Goal: Answer question/provide support

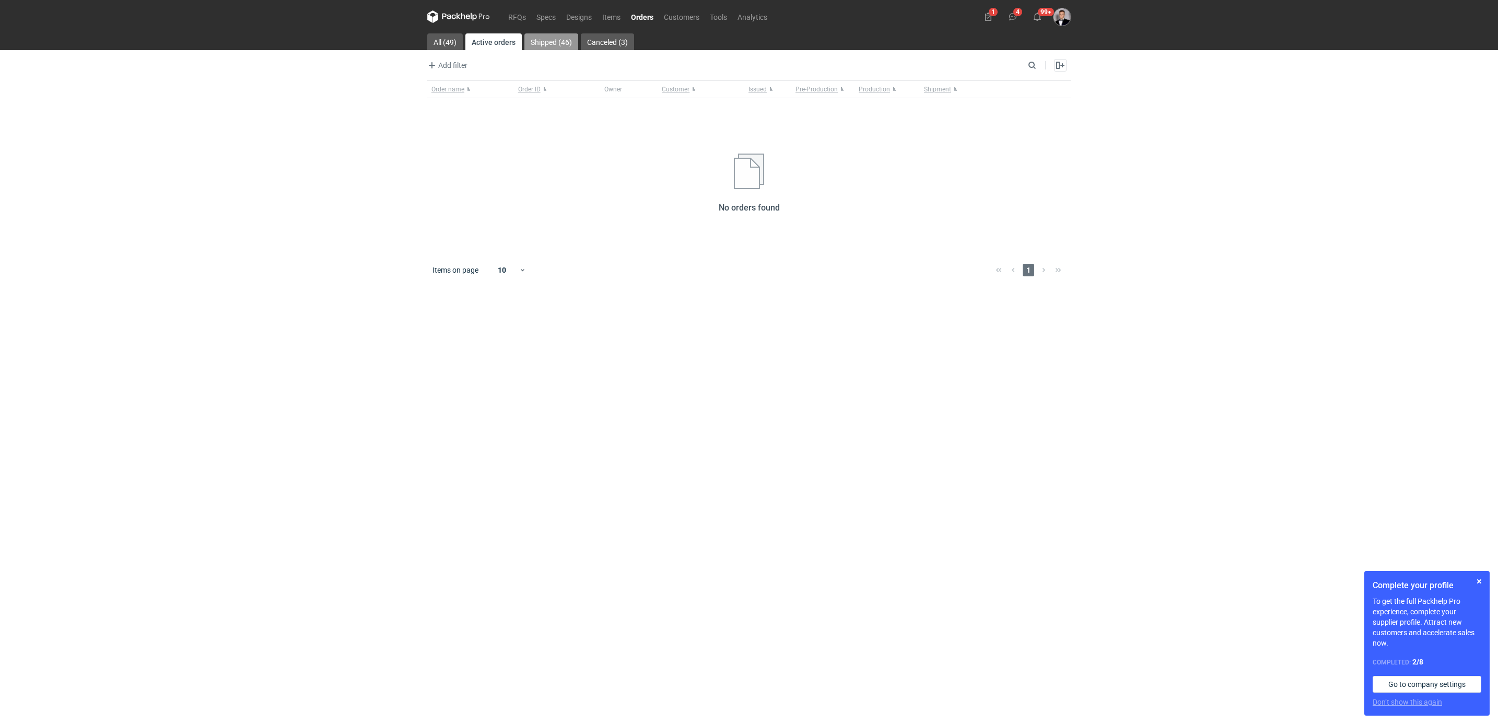
click at [558, 49] on link "Shipped (46)" at bounding box center [551, 41] width 54 height 17
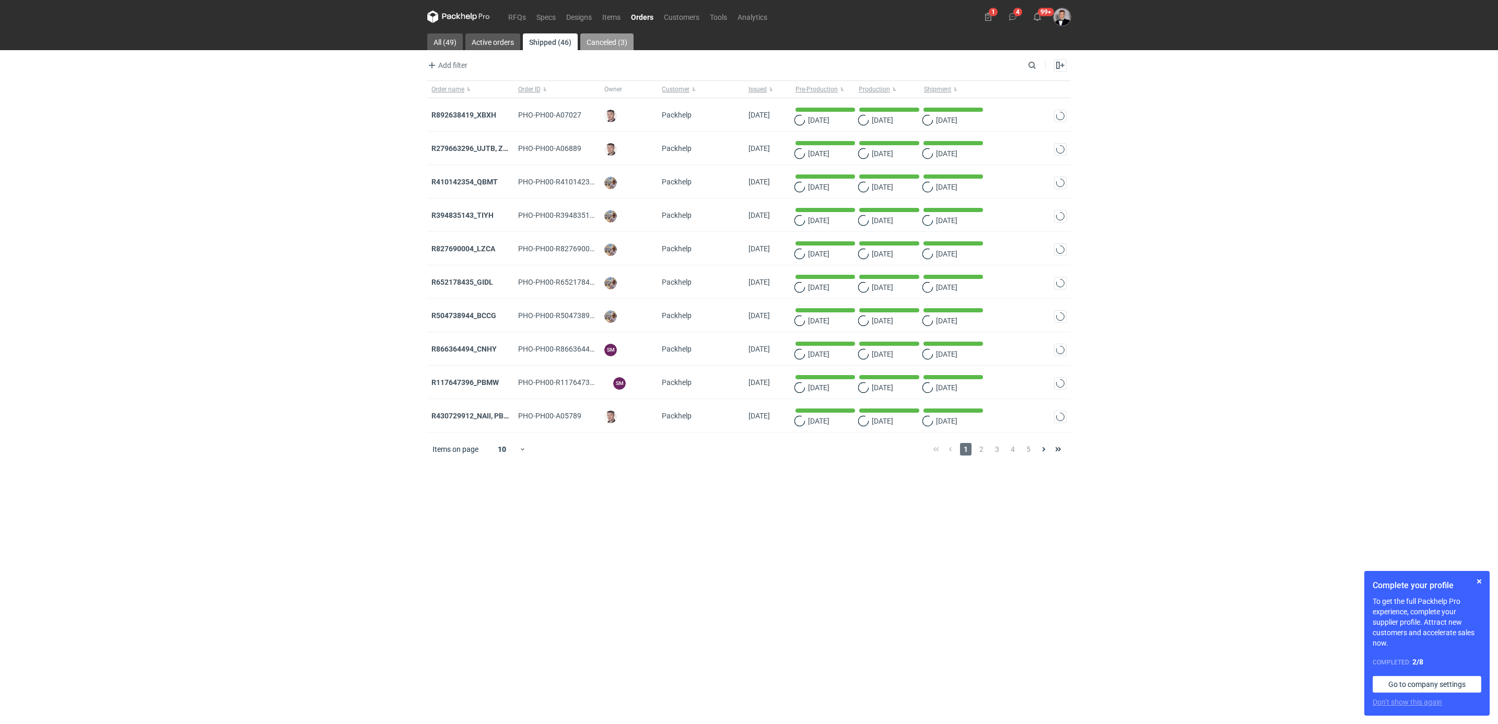
click at [598, 35] on link "Canceled (3)" at bounding box center [606, 41] width 53 height 17
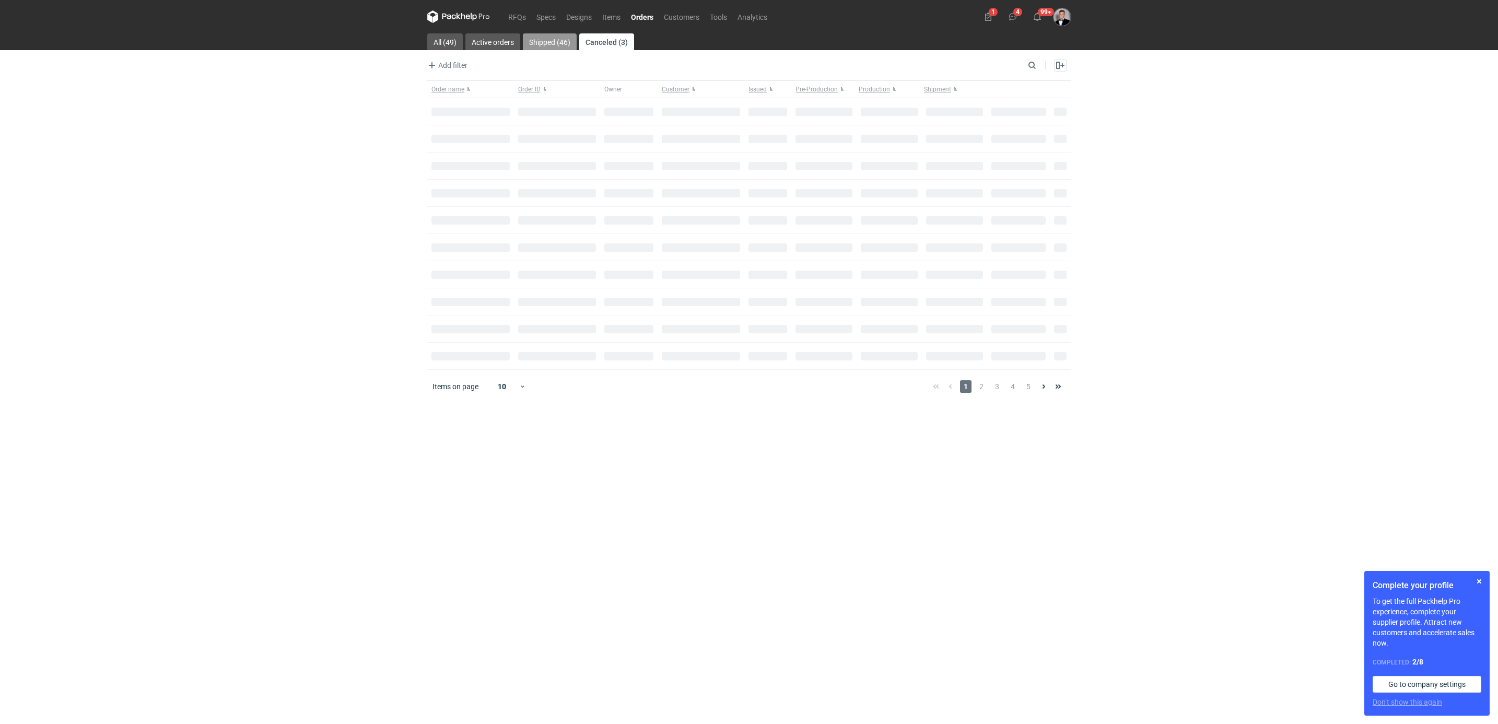
click at [557, 35] on link "Shipped (46)" at bounding box center [550, 41] width 54 height 17
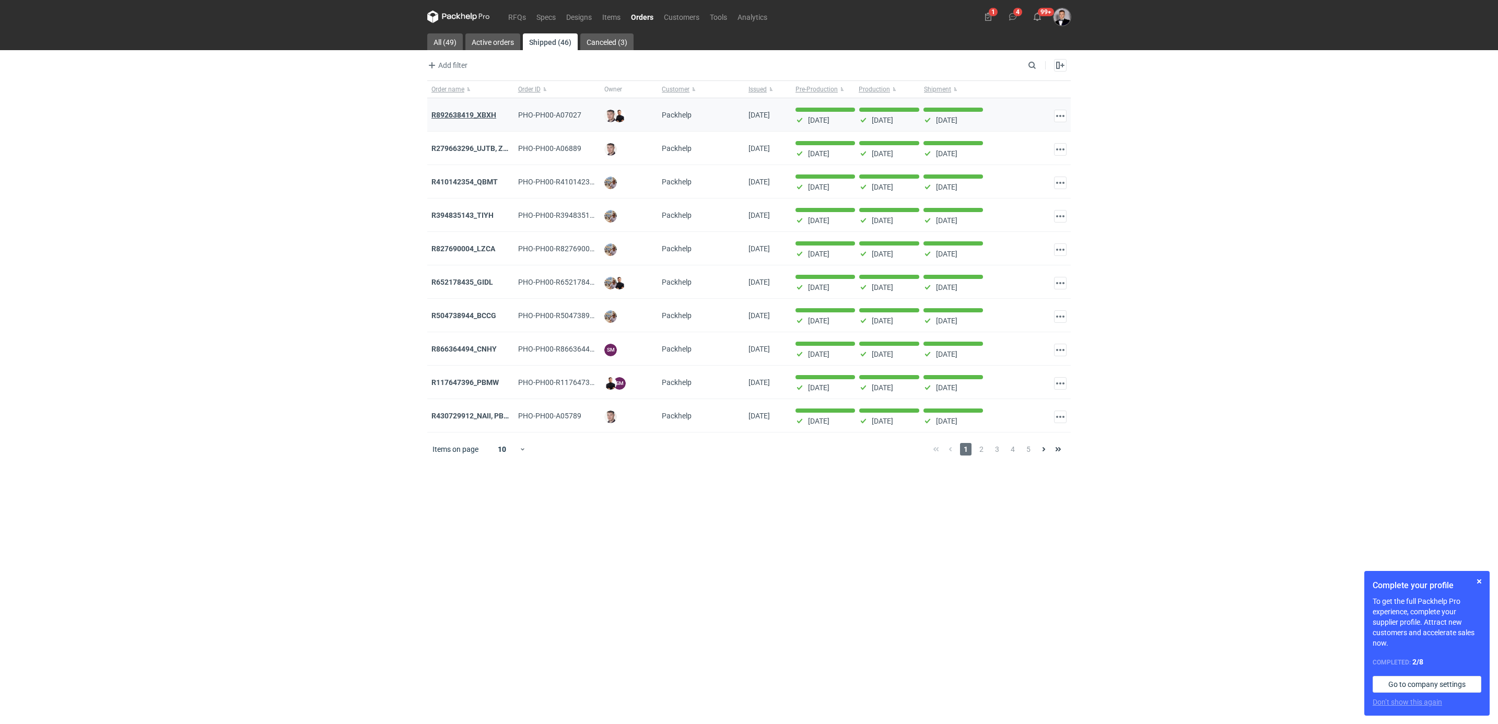
click at [487, 116] on strong "R892638419_XBXH" at bounding box center [463, 115] width 65 height 8
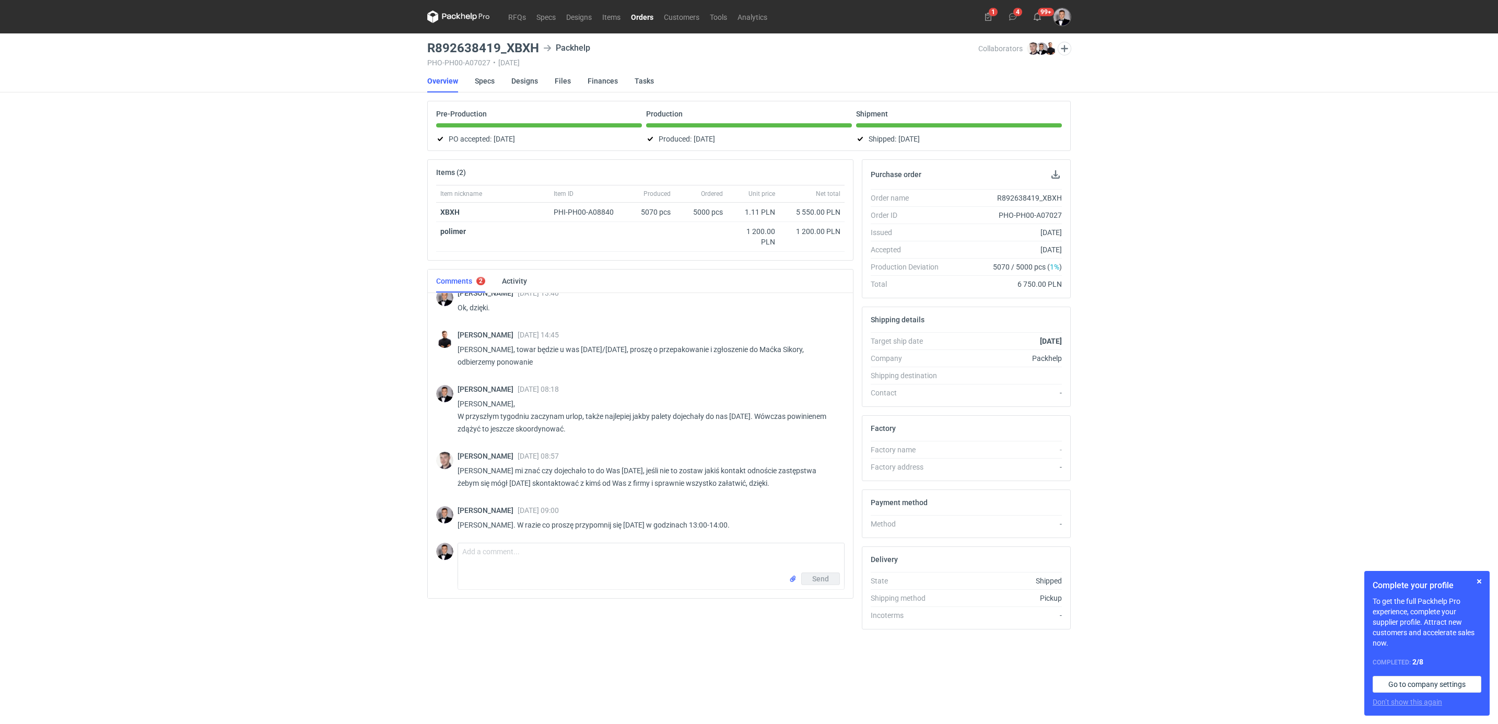
scroll to position [790, 0]
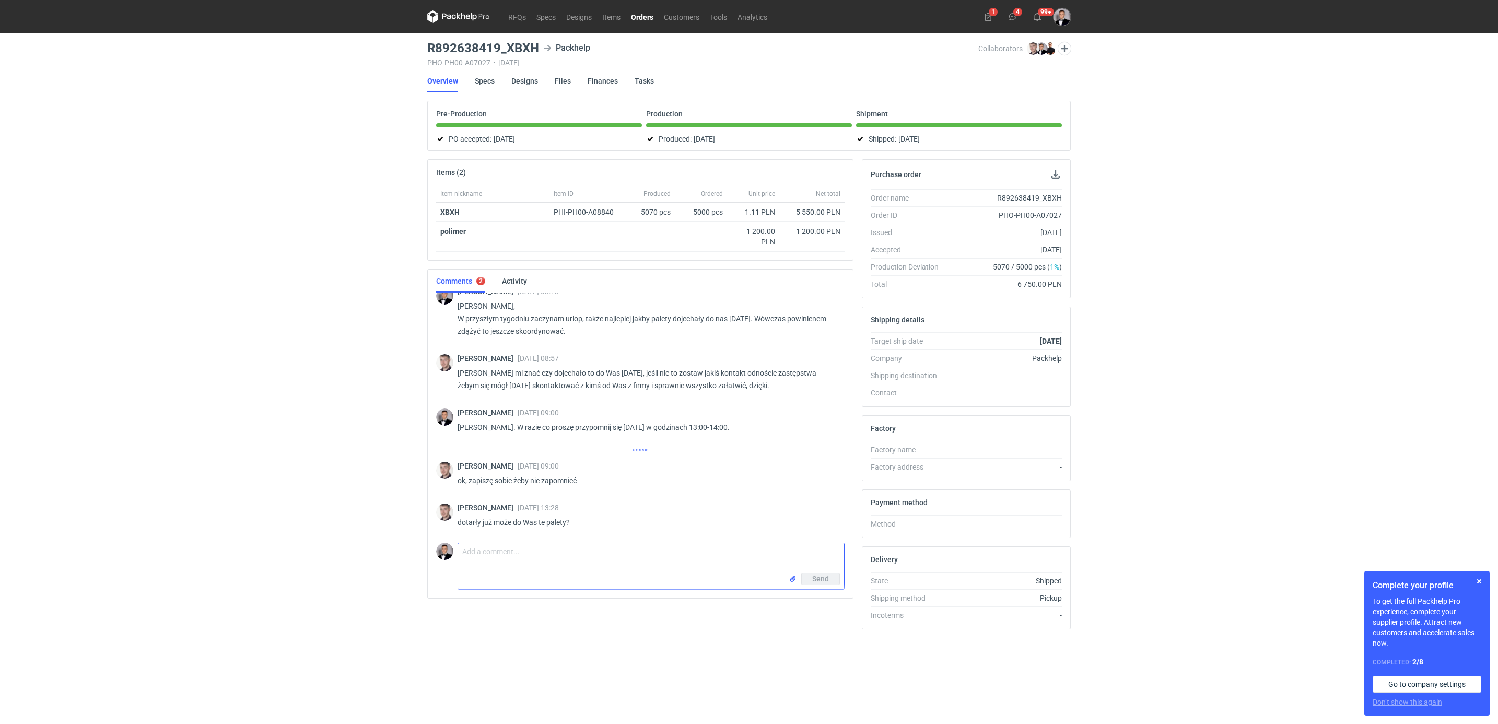
click at [553, 569] on textarea "Comment message" at bounding box center [651, 557] width 386 height 29
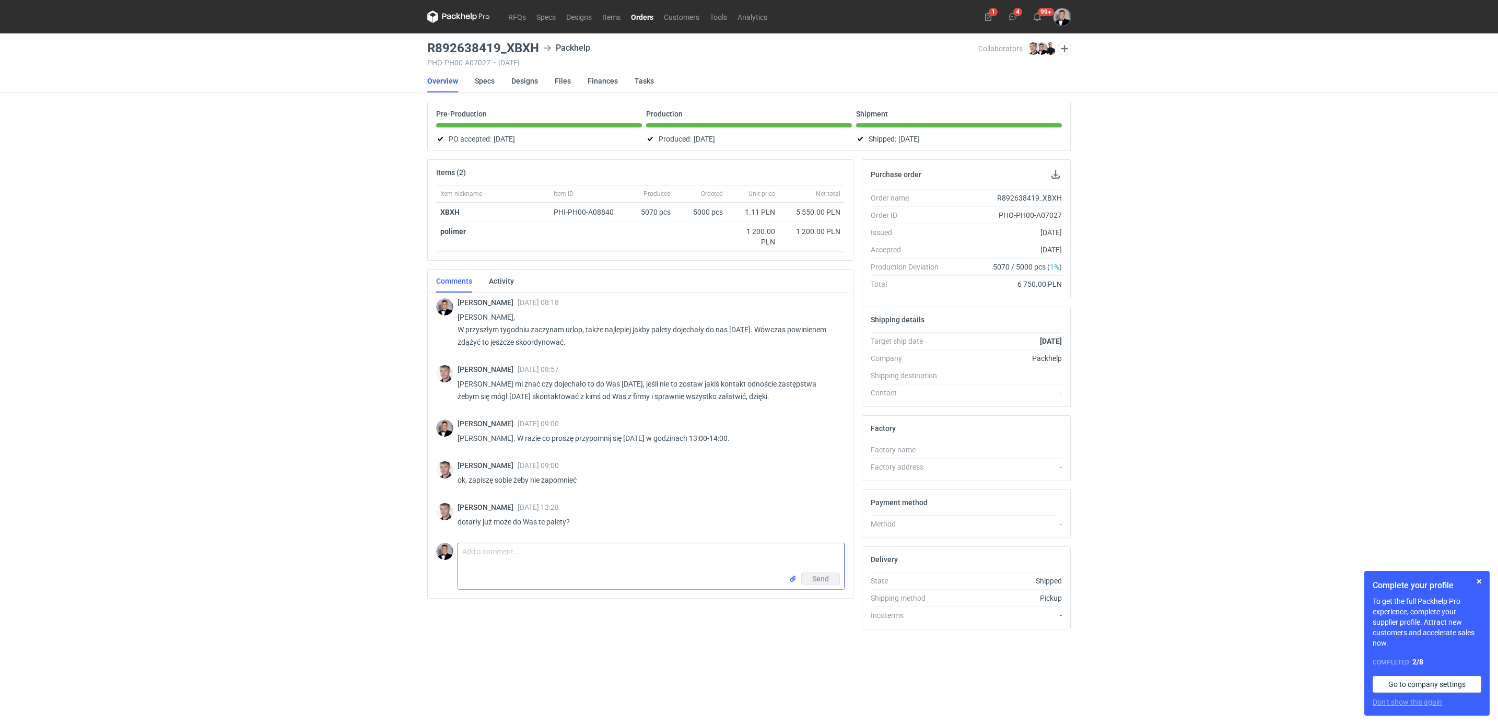
scroll to position [779, 0]
type textarea "Nie dotarły."
click at [817, 582] on span "Send" at bounding box center [820, 578] width 17 height 7
click at [712, 581] on div "Send" at bounding box center [651, 580] width 386 height 17
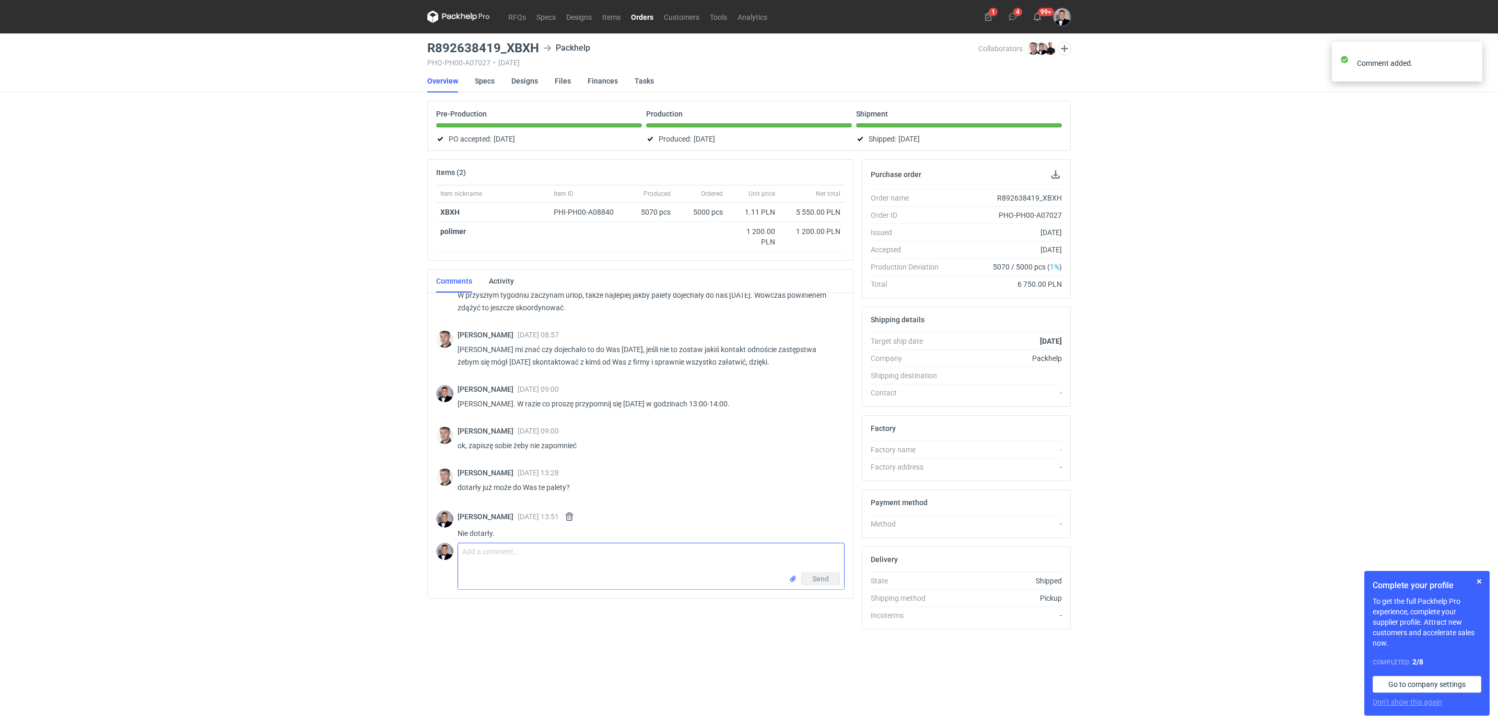
scroll to position [825, 0]
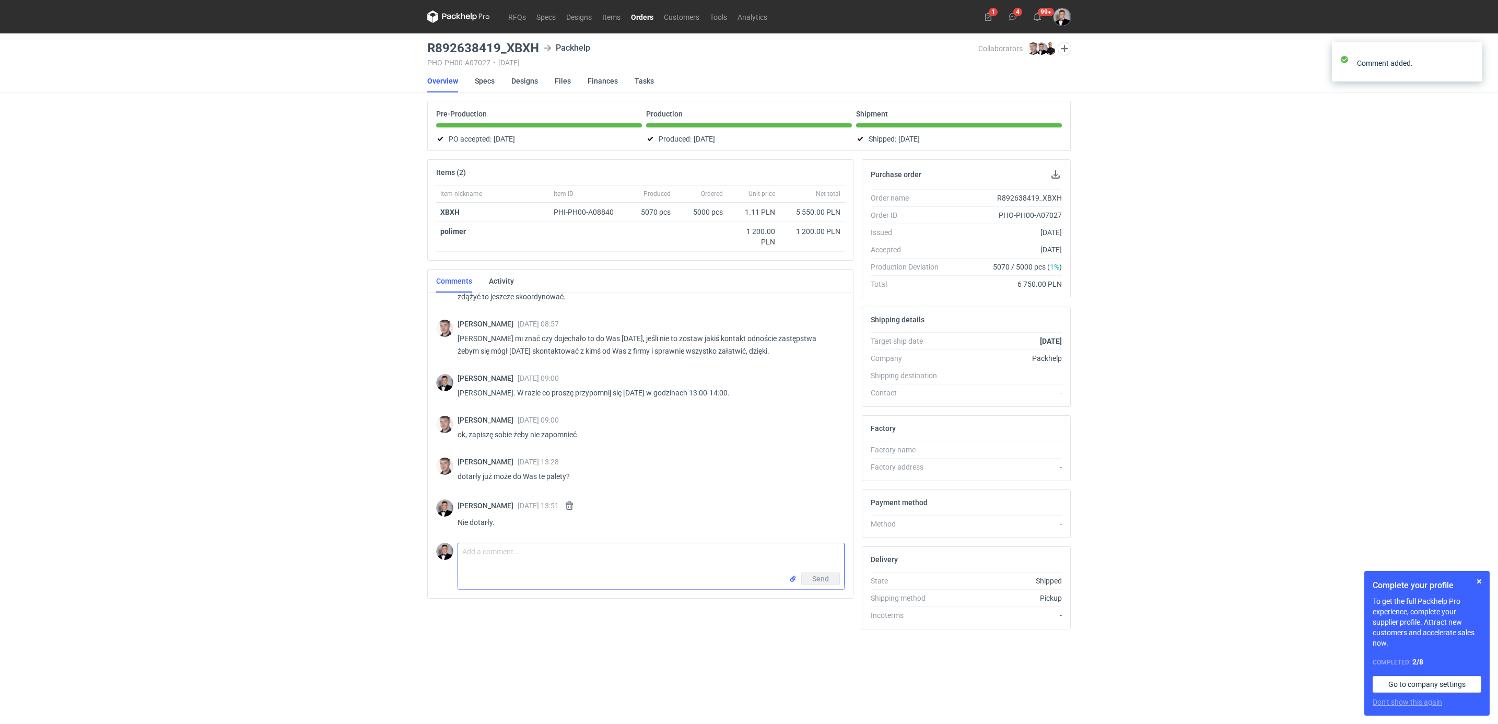
click at [703, 569] on textarea "Comment message" at bounding box center [651, 557] width 386 height 29
type textarea "{"
type textarea "P"
type textarea "J"
type textarea "w razie co proszę pisać do [PERSON_NAME][EMAIL_ADDRESS][DOMAIN_NAME]"
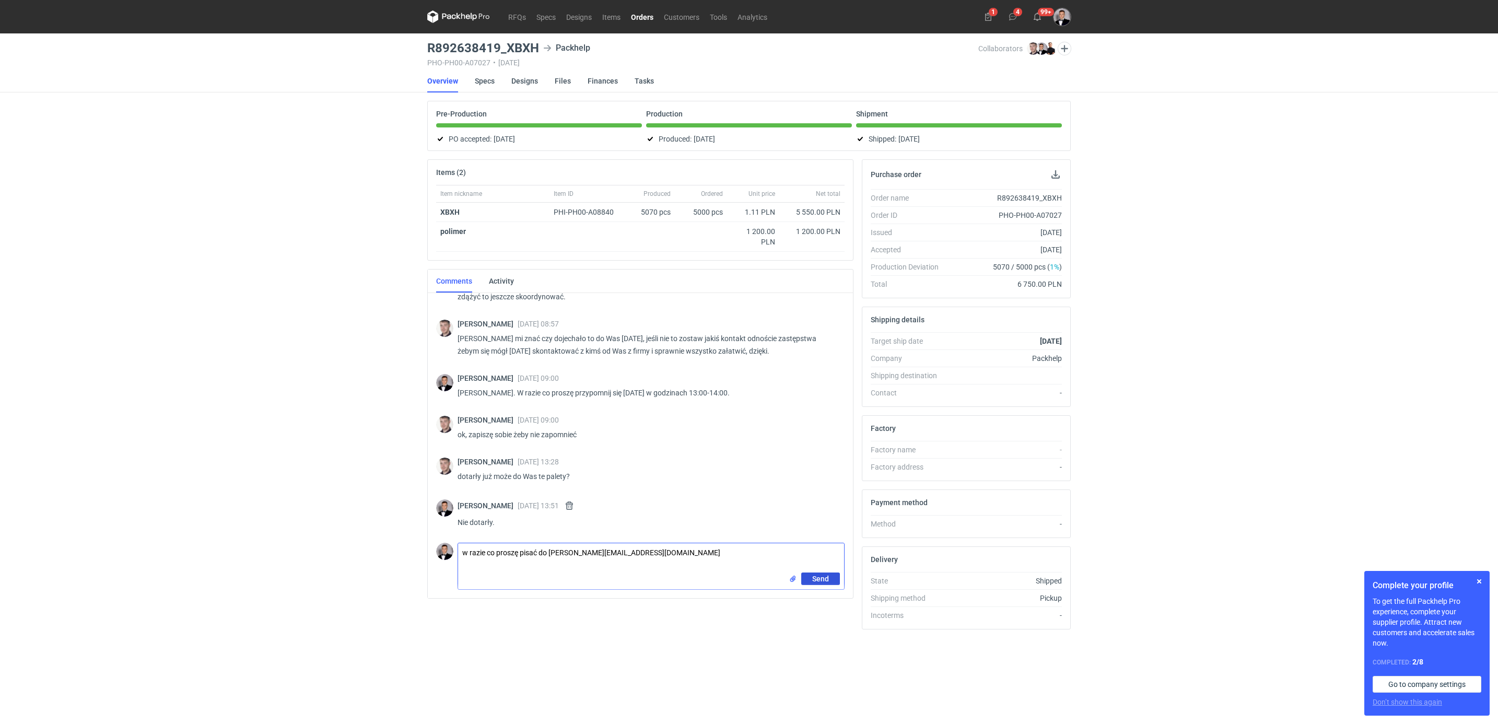
click at [818, 582] on span "Send" at bounding box center [820, 578] width 17 height 7
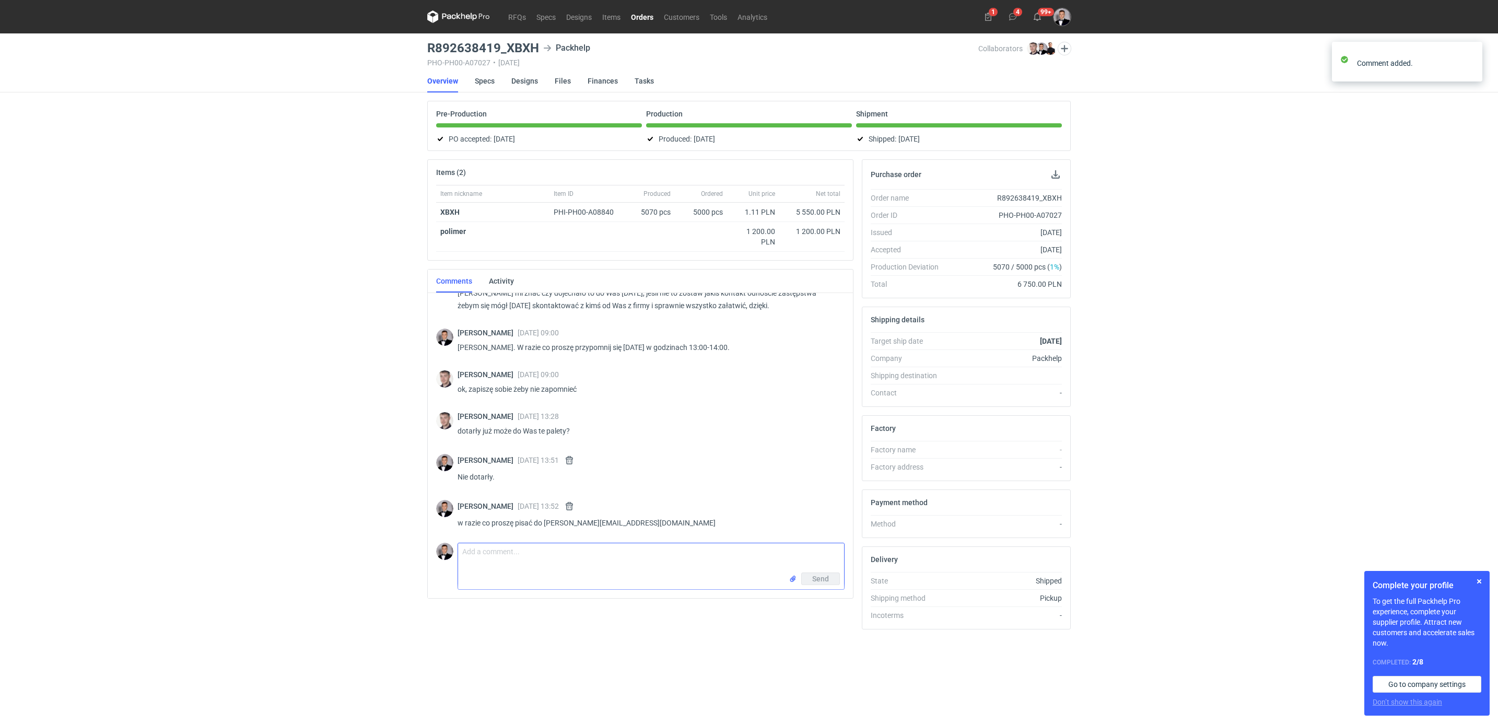
scroll to position [871, 0]
click at [673, 557] on textarea "Comment message" at bounding box center [651, 557] width 386 height 29
drag, startPoint x: 624, startPoint y: 550, endPoint x: 411, endPoint y: 550, distance: 213.0
click at [411, 550] on div "RFQs Specs Designs Items Orders Customers Tools Analytics 1 4 99+ [PERSON_NAME]…" at bounding box center [749, 362] width 1498 height 724
type textarea "Przekażę mu ten temat. [DATE] do 14:00 będę w biurze."
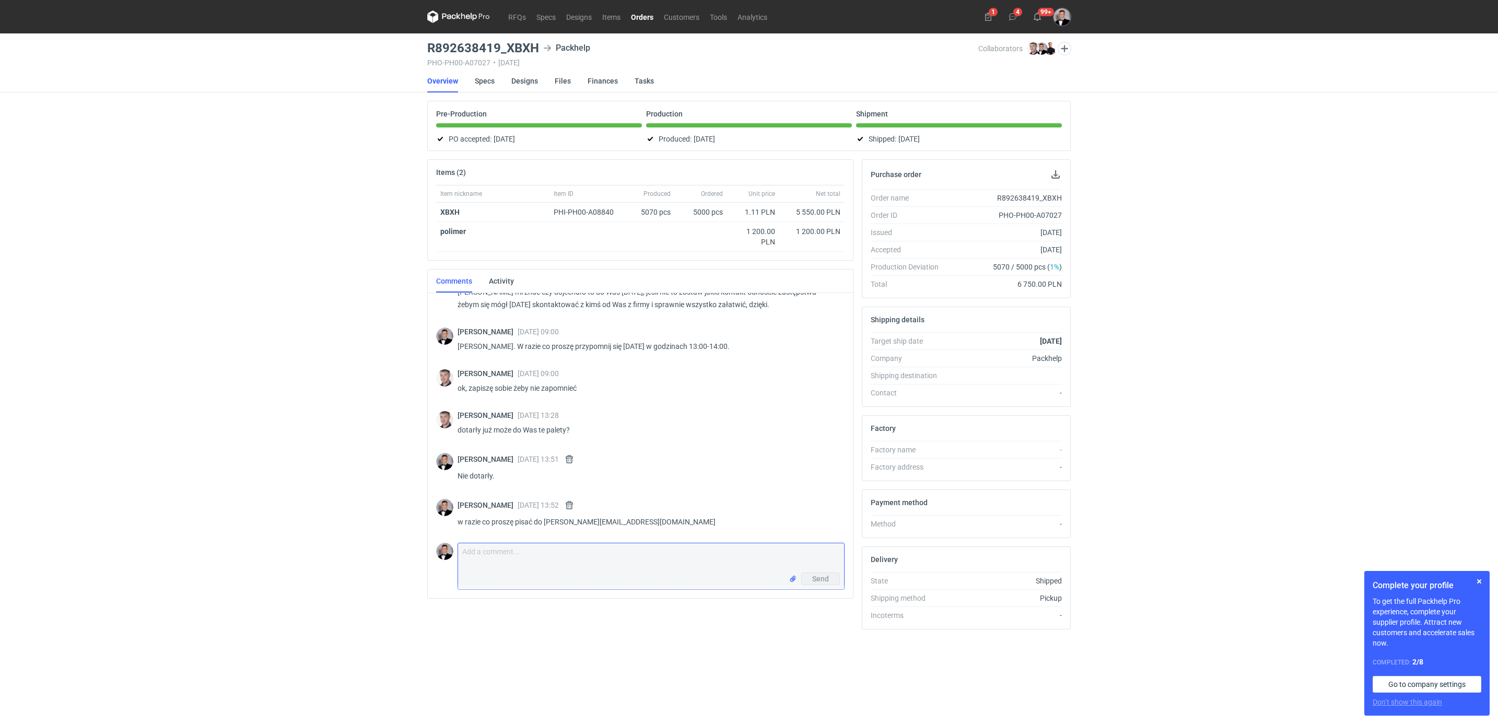
scroll to position [912, 0]
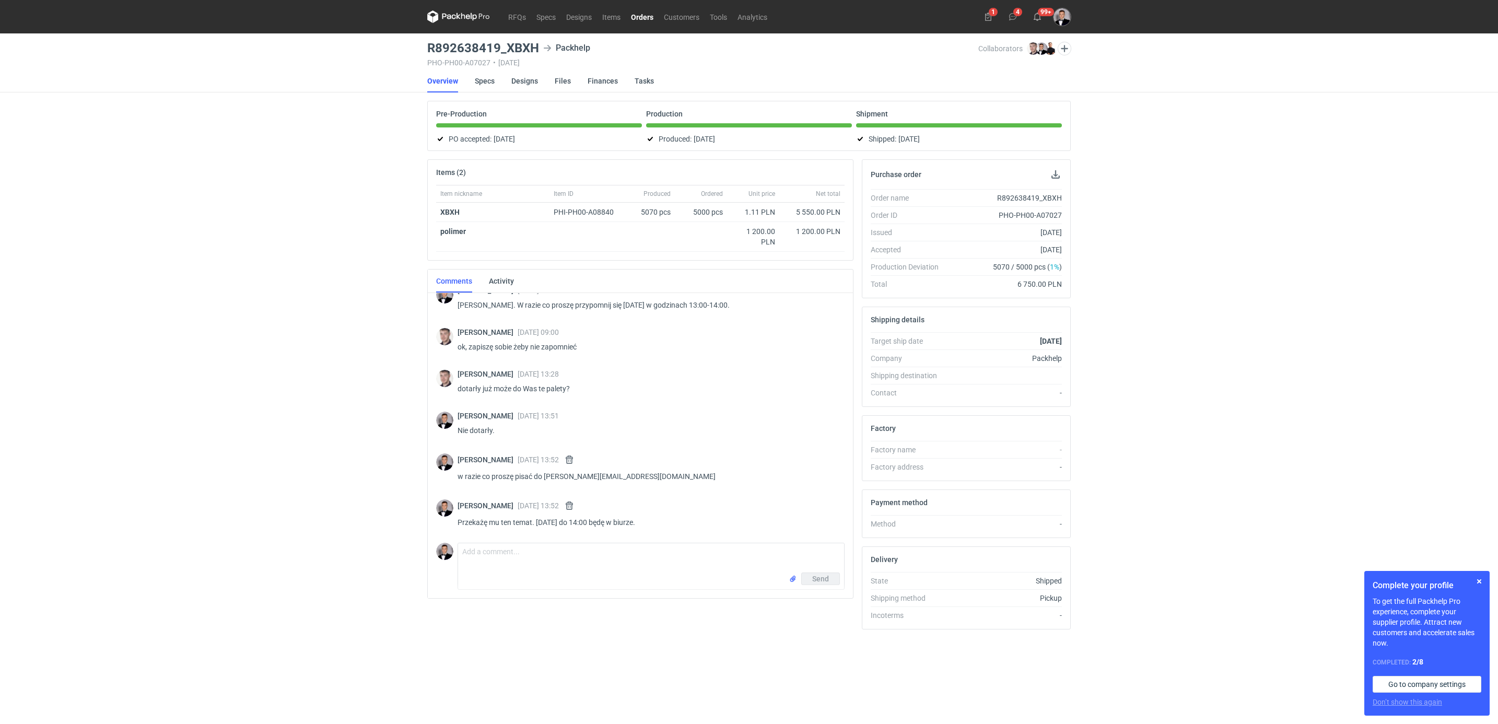
click at [169, 394] on div "RFQs Specs Designs Items Orders Customers Tools Analytics 1 4 99+ [PERSON_NAME]…" at bounding box center [749, 362] width 1498 height 724
